Goal: Transaction & Acquisition: Purchase product/service

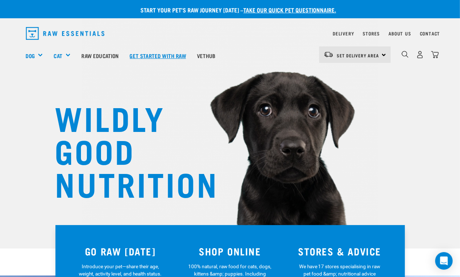
click at [168, 53] on link "Get started with Raw" at bounding box center [158, 55] width 67 height 29
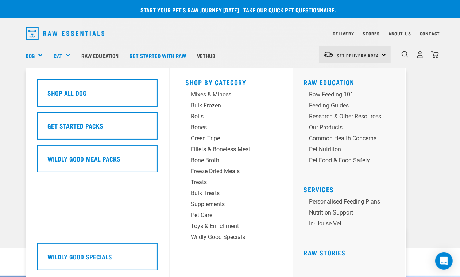
click at [40, 55] on div "Dog" at bounding box center [37, 55] width 23 height 29
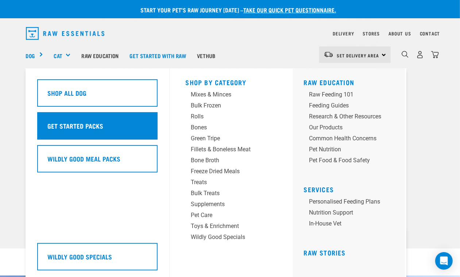
click at [70, 126] on h5 "Get Started Packs" at bounding box center [76, 125] width 56 height 9
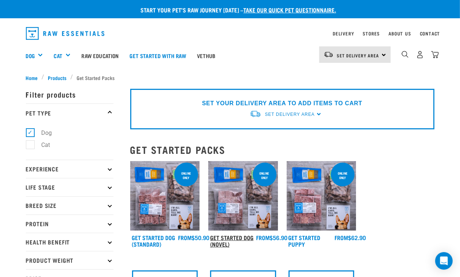
click at [238, 236] on link "Get Started Dog (Novel)" at bounding box center [231, 241] width 43 height 10
